Goal: Information Seeking & Learning: Find specific fact

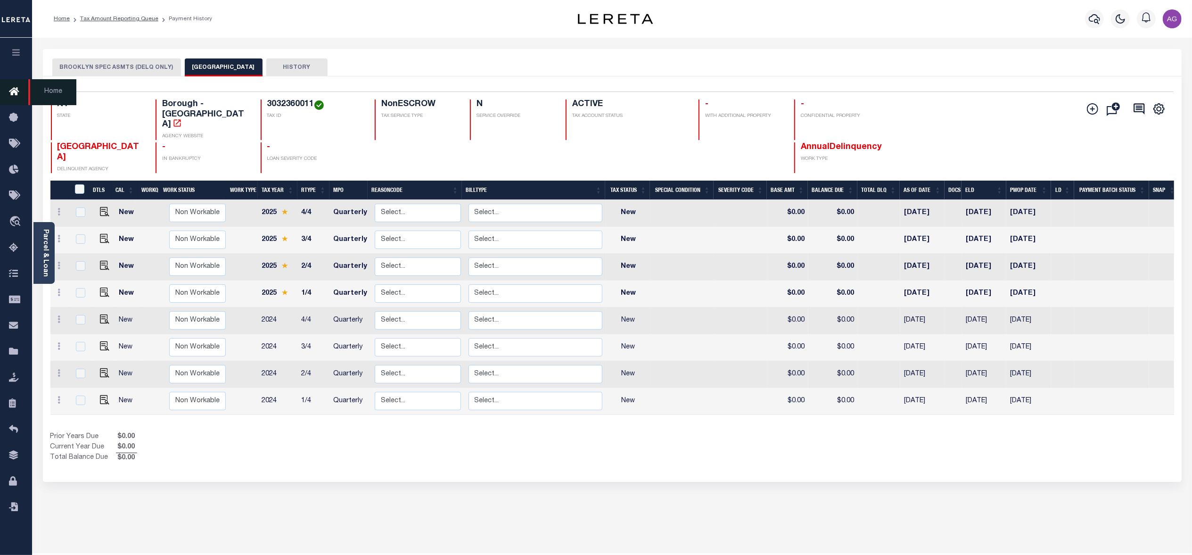
click at [52, 91] on span "Home" at bounding box center [52, 92] width 48 height 26
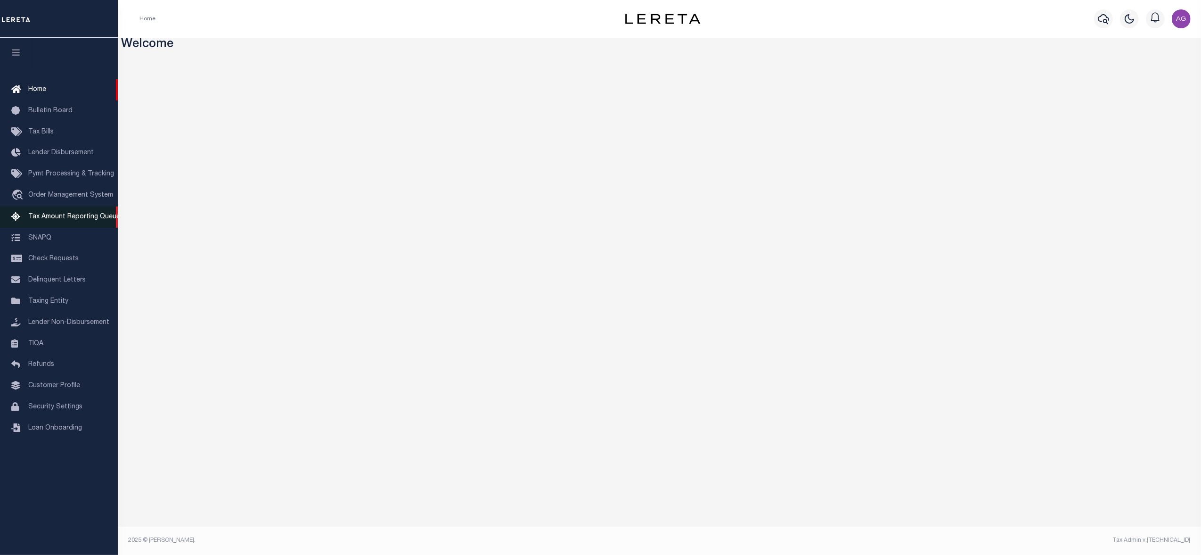
click at [74, 220] on span "Tax Amount Reporting Queue" at bounding box center [74, 216] width 92 height 7
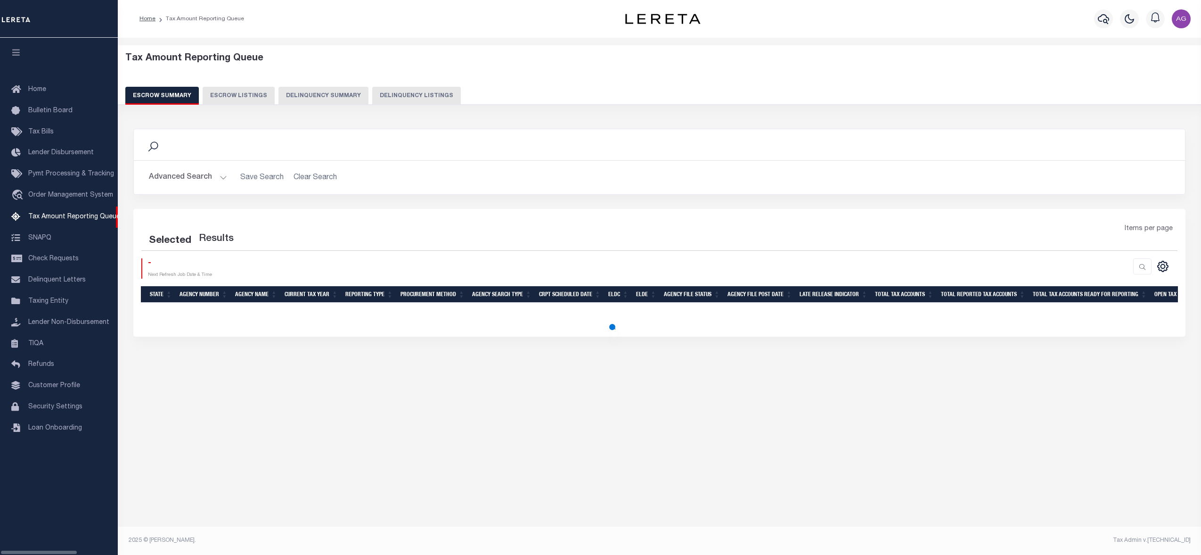
select select "100"
click at [55, 89] on link "Home" at bounding box center [59, 89] width 118 height 21
select select "100"
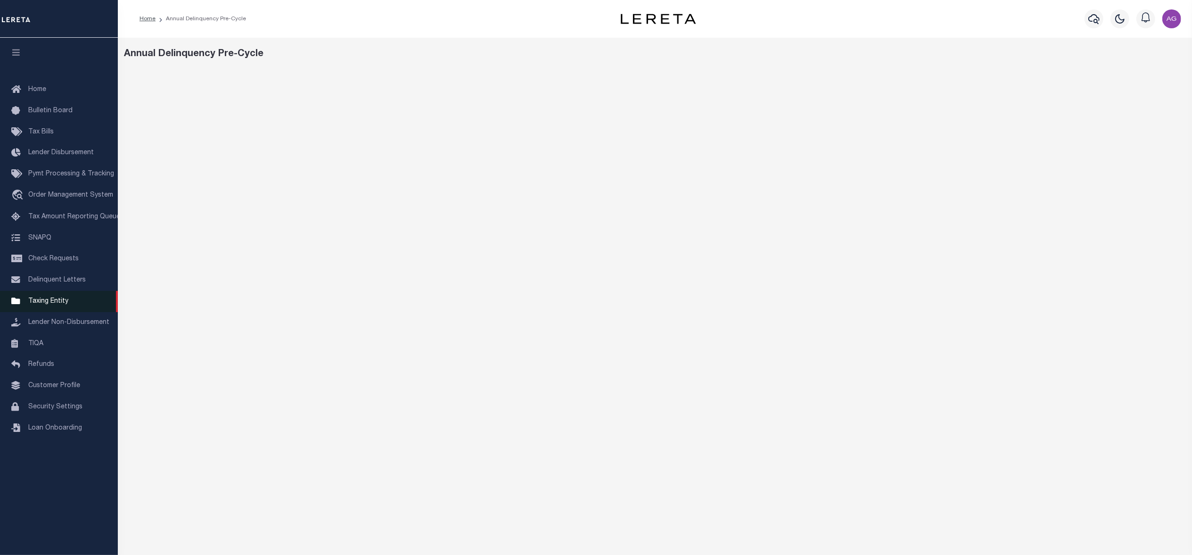
click at [49, 301] on span "Taxing Entity" at bounding box center [48, 301] width 40 height 7
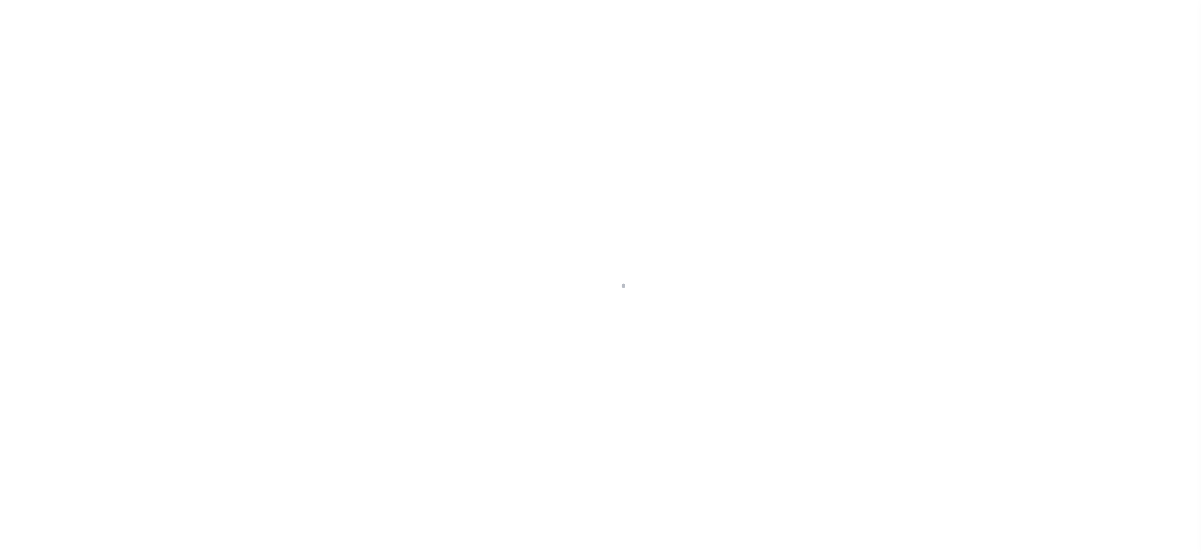
select select
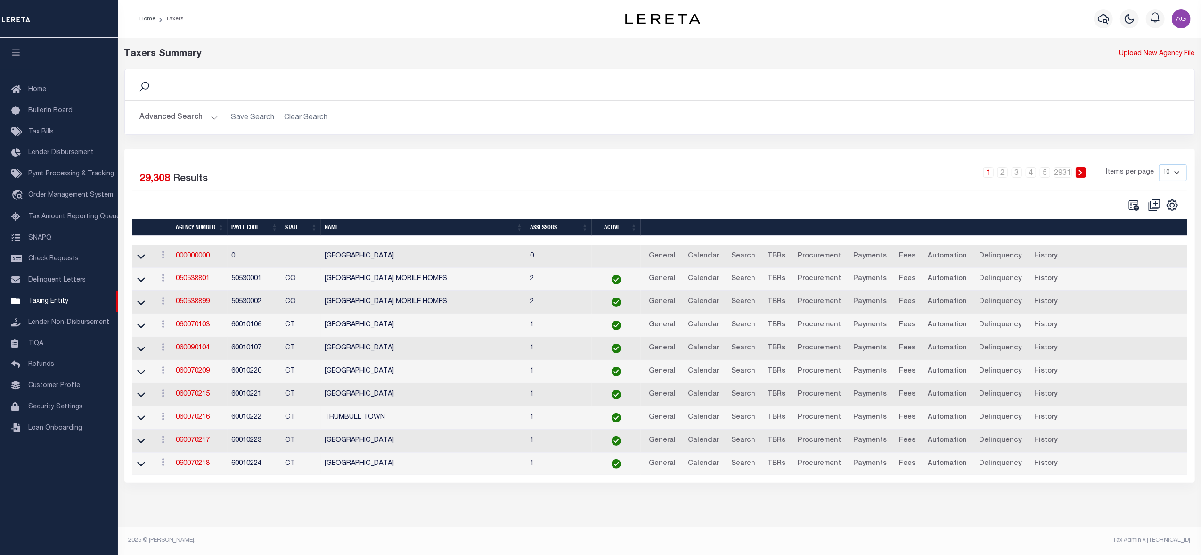
click at [200, 116] on button "Advanced Search" at bounding box center [179, 117] width 78 height 18
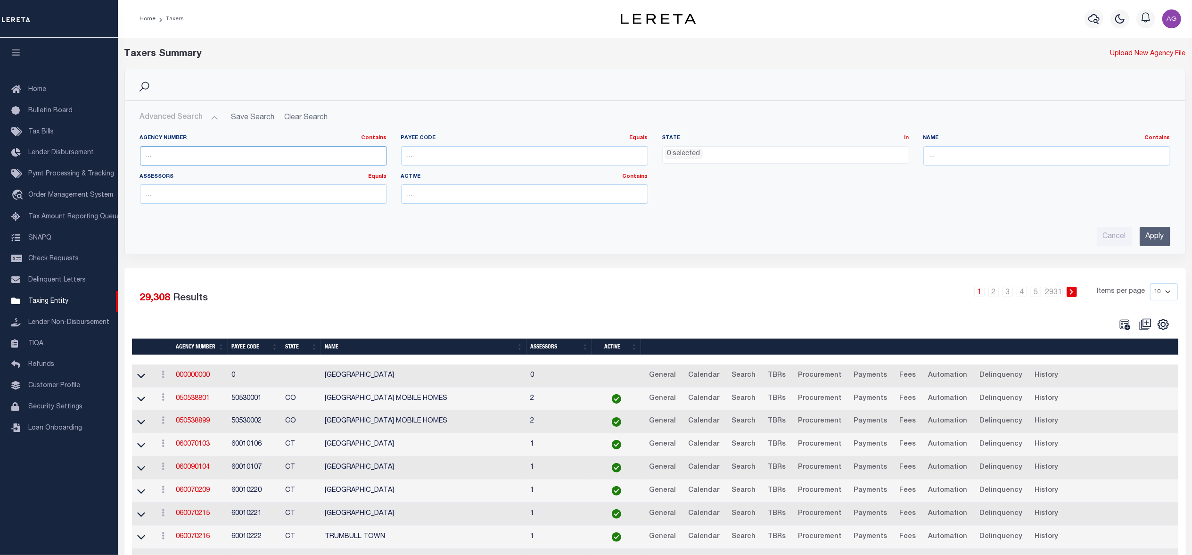
click at [305, 159] on input "text" at bounding box center [263, 155] width 247 height 19
paste input "030010000"
type input "030010000"
click at [1164, 238] on input "Apply" at bounding box center [1154, 236] width 31 height 19
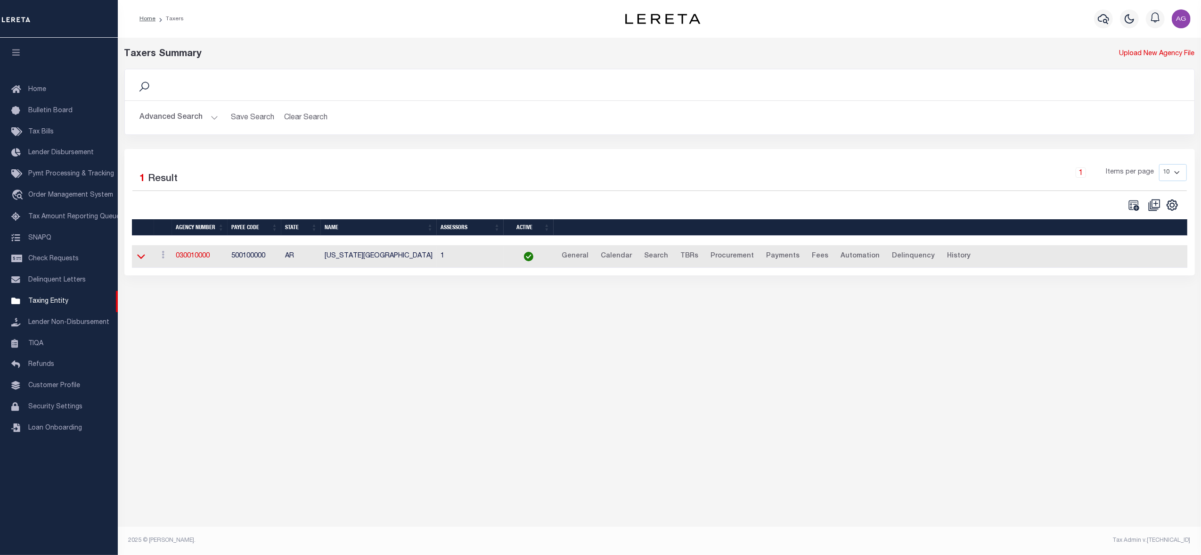
click at [140, 255] on icon at bounding box center [141, 256] width 8 height 10
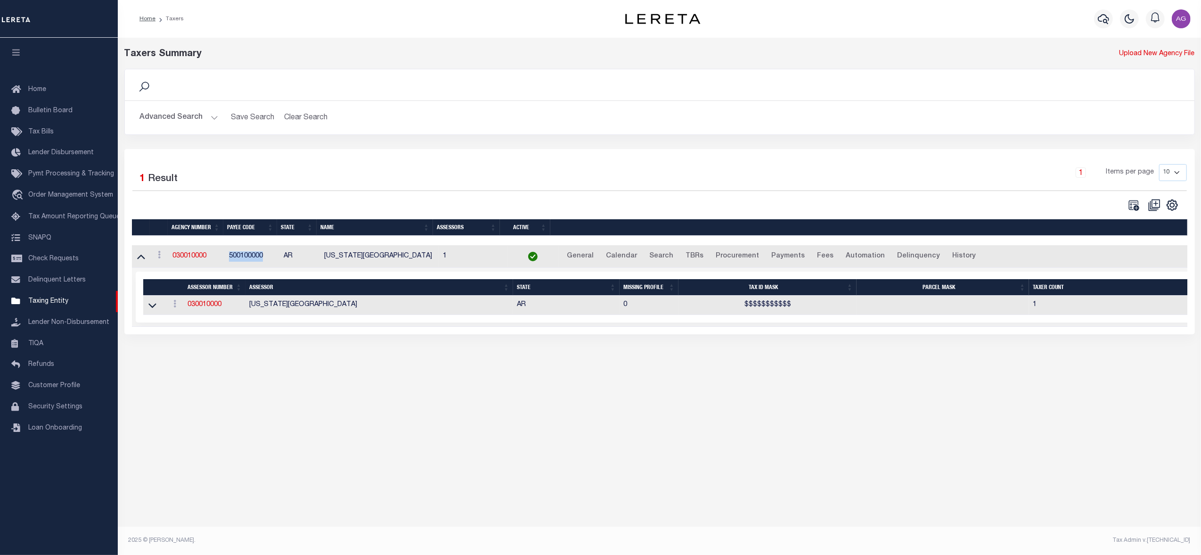
drag, startPoint x: 219, startPoint y: 263, endPoint x: 266, endPoint y: 266, distance: 47.2
click at [266, 266] on tr "View Clone agency 030010000 500100000 AR ARKANSAS COUNTY 1 General Calendar Sea…" at bounding box center [671, 256] width 1078 height 23
copy tr "500100000"
